Goal: Transaction & Acquisition: Purchase product/service

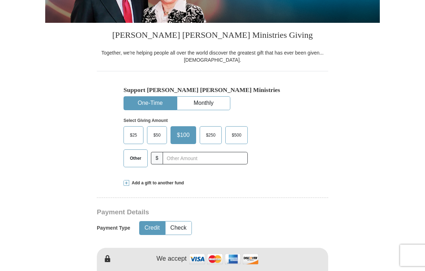
scroll to position [136, 0]
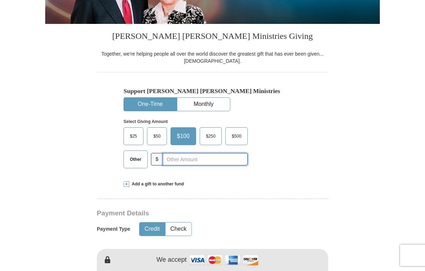
click at [231, 160] on input "text" at bounding box center [205, 159] width 85 height 12
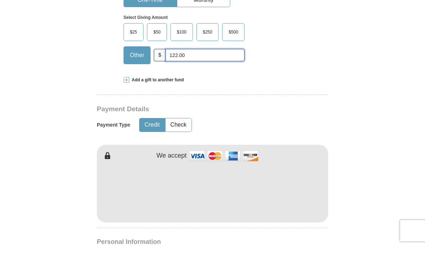
scroll to position [220, 0]
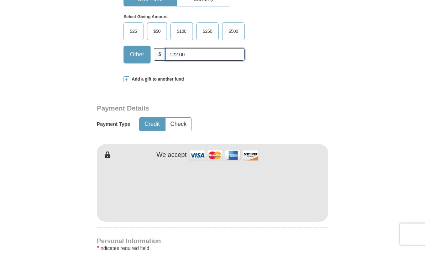
type input "122.00"
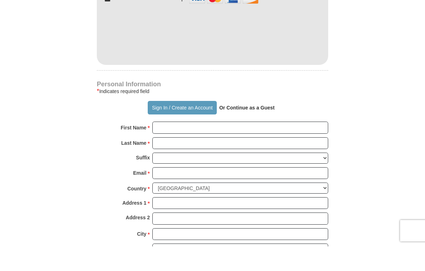
scroll to position [374, 0]
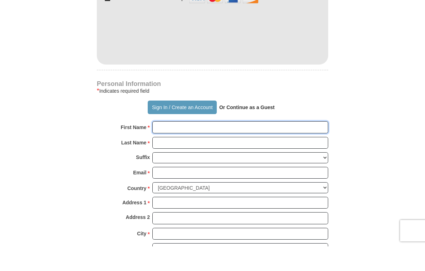
click at [299, 146] on input "First Name *" at bounding box center [240, 152] width 176 height 12
type input "Victoria"
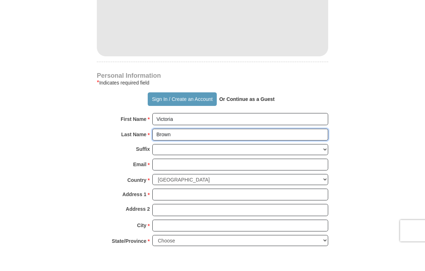
scroll to position [382, 0]
type input "Brown"
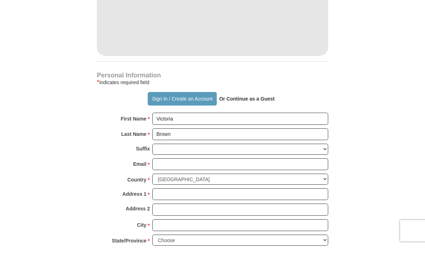
click at [265, 120] on strong "Or Continue as a Guest" at bounding box center [247, 123] width 56 height 6
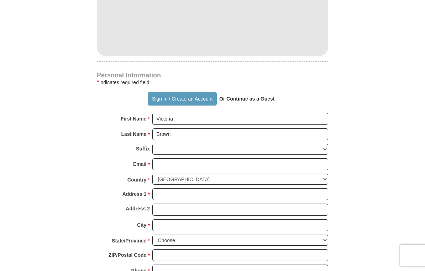
click at [261, 98] on strong "Or Continue as a Guest" at bounding box center [247, 99] width 56 height 6
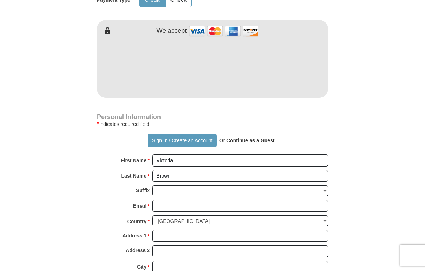
scroll to position [364, 0]
click at [249, 138] on strong "Or Continue as a Guest" at bounding box center [247, 141] width 56 height 6
click at [251, 140] on strong "Or Continue as a Guest" at bounding box center [247, 141] width 56 height 6
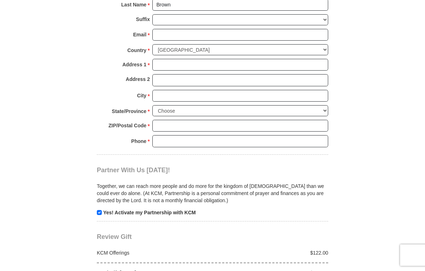
scroll to position [541, 0]
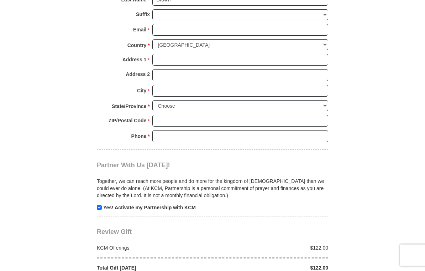
click at [100, 205] on input "checkbox" at bounding box center [99, 207] width 5 height 5
checkbox input "false"
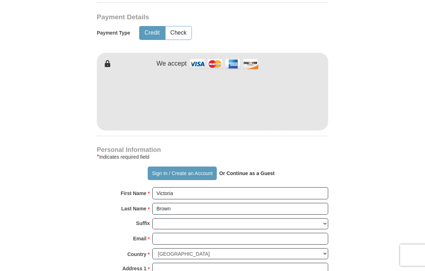
scroll to position [330, 0]
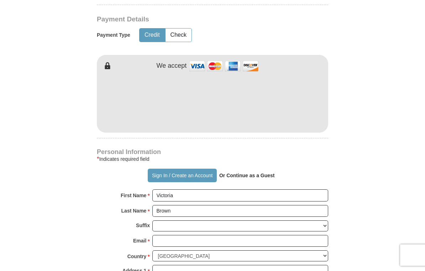
click at [248, 173] on strong "Or Continue as a Guest" at bounding box center [247, 176] width 56 height 6
click at [199, 173] on button "Sign In / Create an Account" at bounding box center [182, 176] width 69 height 14
click at [247, 174] on strong "Or Continue as a Guest" at bounding box center [247, 175] width 56 height 6
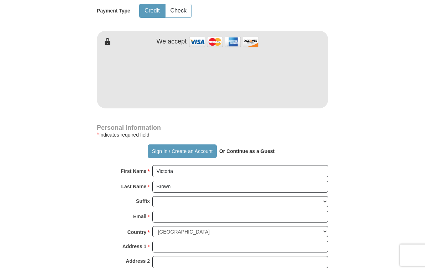
scroll to position [352, 0]
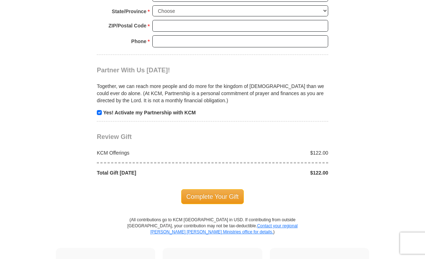
scroll to position [634, 0]
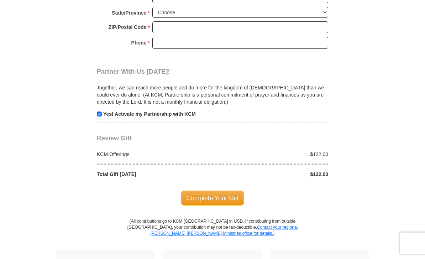
click at [103, 111] on p "Yes! Activate my Partnership with KCM" at bounding box center [212, 114] width 231 height 7
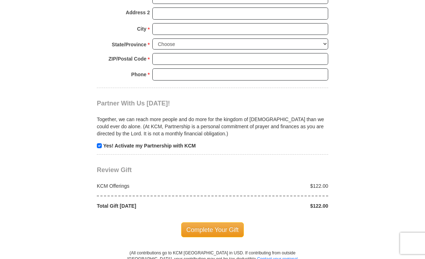
scroll to position [601, 0]
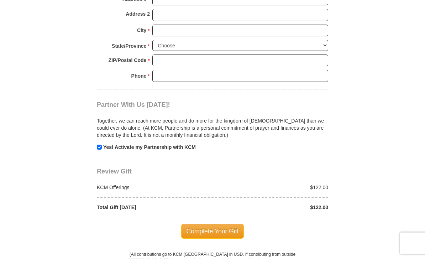
click at [100, 145] on input "checkbox" at bounding box center [99, 147] width 5 height 5
checkbox input "false"
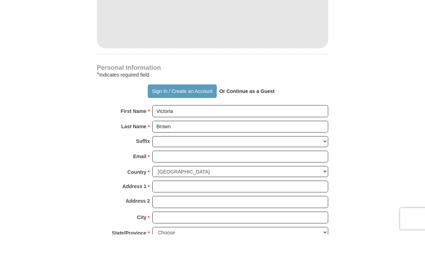
scroll to position [404, 0]
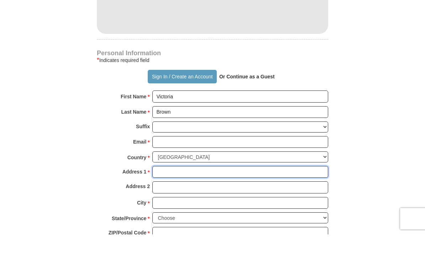
click at [244, 191] on input "Address 1 *" at bounding box center [240, 197] width 176 height 12
type input "S"
type input "605 S. Haven"
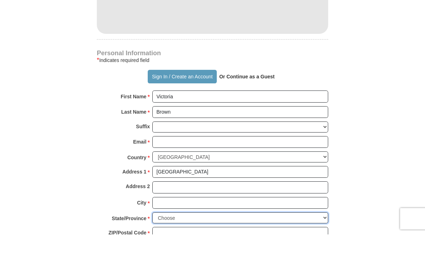
scroll to position [429, 0]
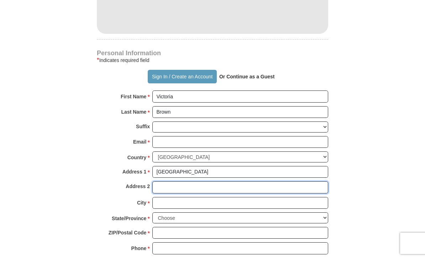
click at [212, 187] on input "Address 2" at bounding box center [240, 187] width 176 height 12
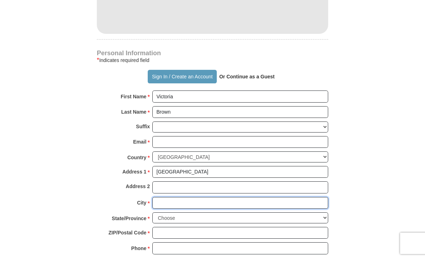
click at [213, 197] on input "City *" at bounding box center [240, 203] width 176 height 12
type input "Baltimore"
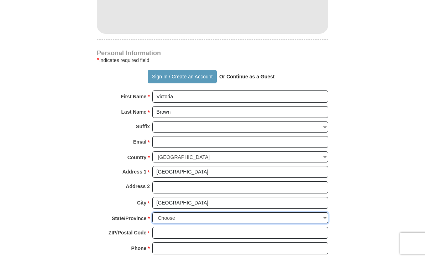
select select "MD"
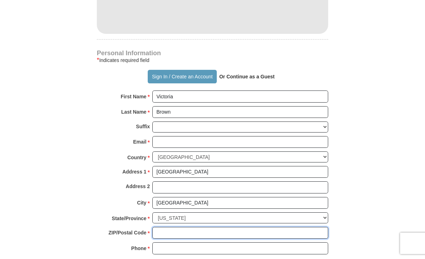
click at [227, 227] on input "ZIP/Postal Code *" at bounding box center [240, 233] width 176 height 12
type input "21224"
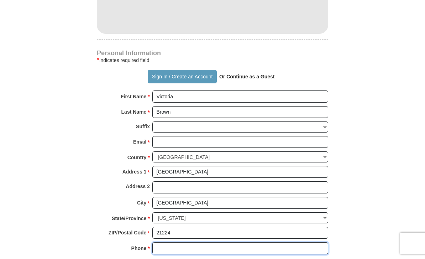
click at [249, 242] on input "Phone * *" at bounding box center [240, 248] width 176 height 12
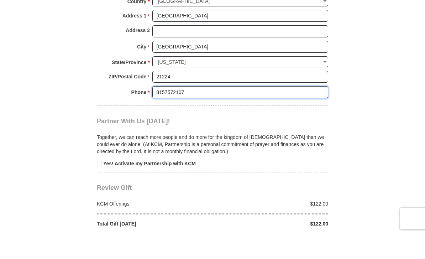
scroll to position [561, 0]
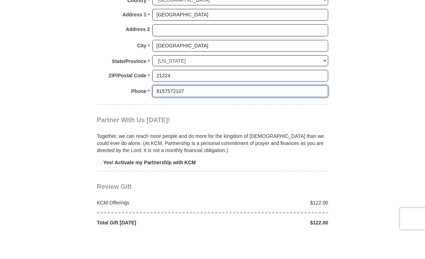
type input "8157572107"
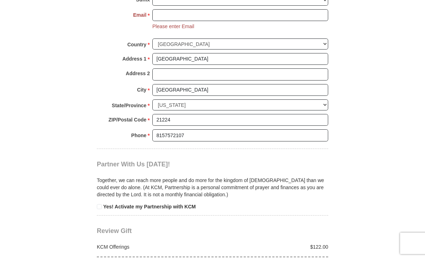
scroll to position [555, 0]
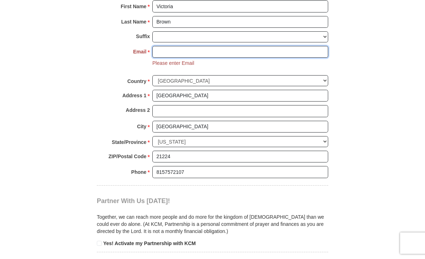
click at [299, 49] on input "Email *" at bounding box center [240, 52] width 176 height 12
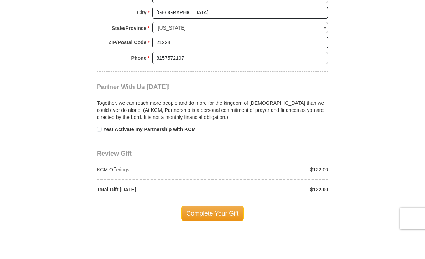
scroll to position [617, 0]
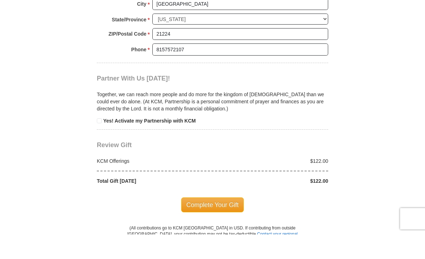
type input "browntvee@gmail.com"
click at [223, 222] on span "Complete Your Gift" at bounding box center [212, 229] width 63 height 15
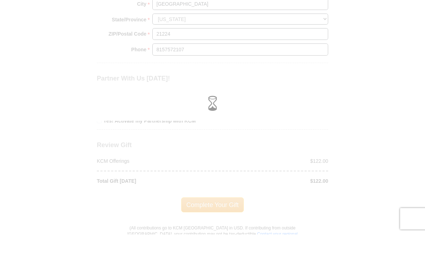
scroll to position [641, 0]
